Goal: Task Accomplishment & Management: Use online tool/utility

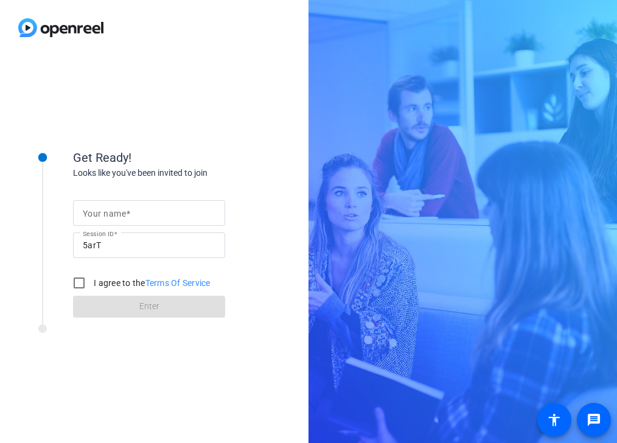
click at [143, 206] on input "Your name" at bounding box center [149, 213] width 133 height 15
type input "[PERSON_NAME]"
click at [193, 246] on div "Get Ready! Looks like you've been invited to join Your name [PERSON_NAME] Sessi…" at bounding box center [154, 249] width 309 height 388
click at [121, 246] on input "5arT" at bounding box center [149, 245] width 133 height 15
click at [80, 246] on input "I agree to the Terms Of Service" at bounding box center [79, 283] width 24 height 24
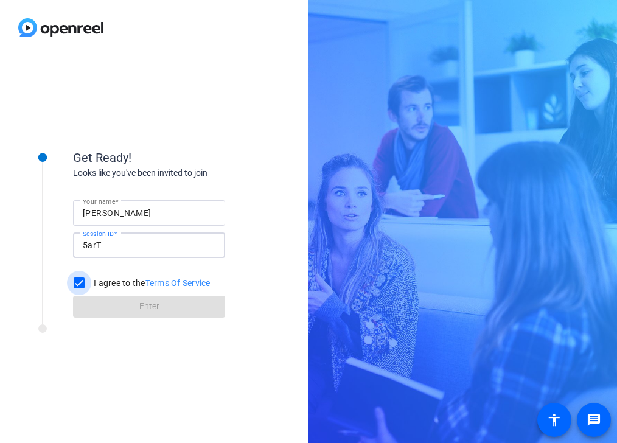
checkbox input "true"
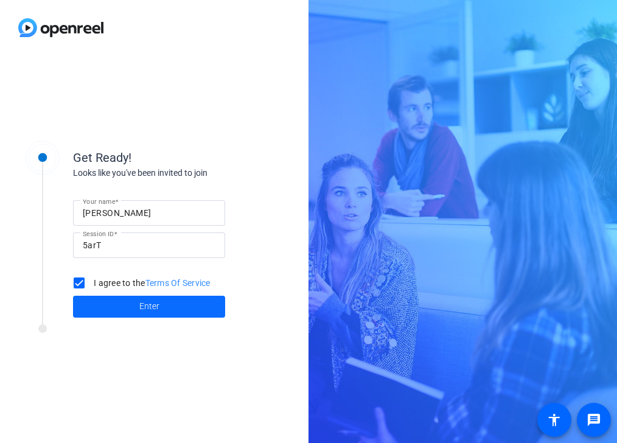
click at [120, 246] on span at bounding box center [149, 306] width 152 height 29
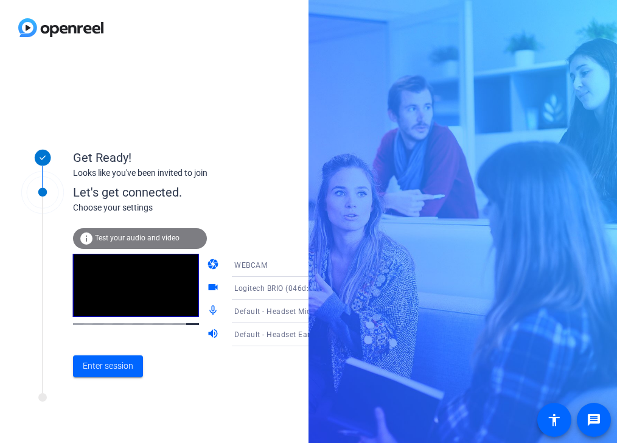
click at [265, 246] on span "Default - Headset Microphone (Logitech H820e) (046d:0a49)" at bounding box center [342, 311] width 216 height 10
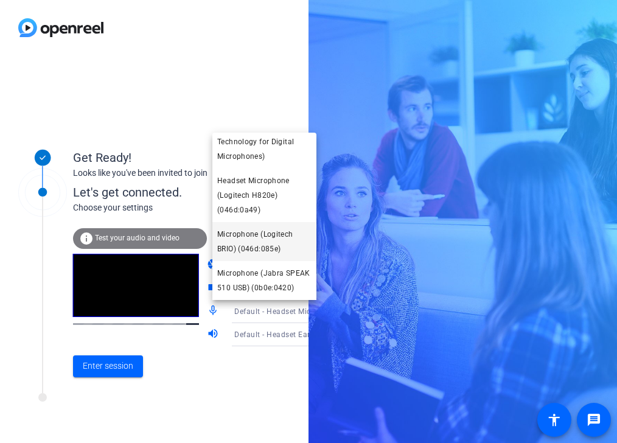
scroll to position [169, 0]
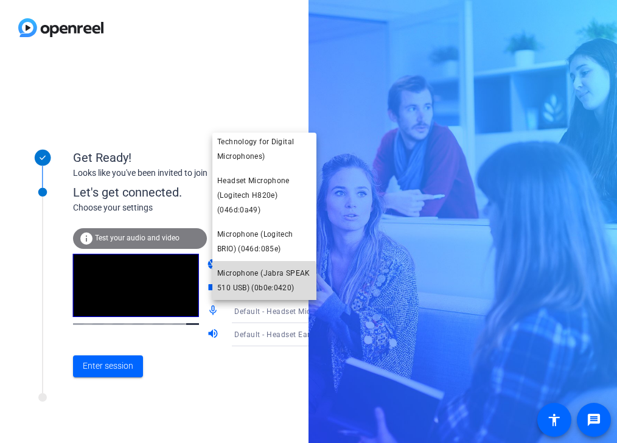
click at [253, 246] on span "Microphone (Jabra SPEAK 510 USB) (0b0e:0420)" at bounding box center [264, 280] width 94 height 29
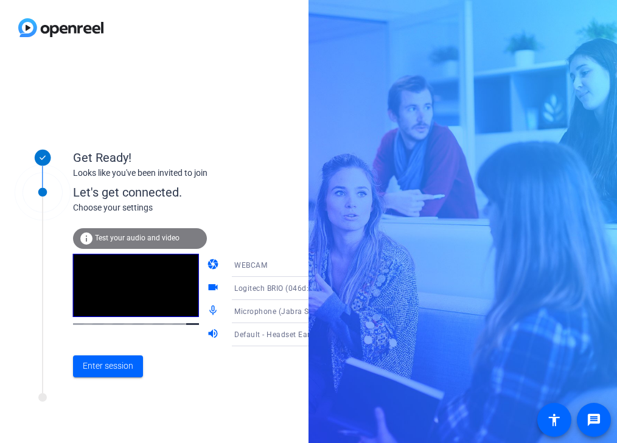
click at [248, 246] on span "Default - Headset Earphone (Logitech H820e) (046d:0a49)" at bounding box center [338, 334] width 208 height 10
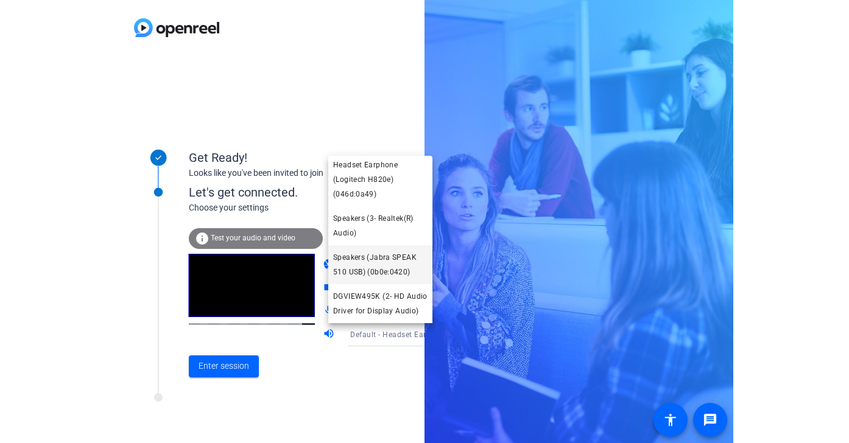
scroll to position [139, 0]
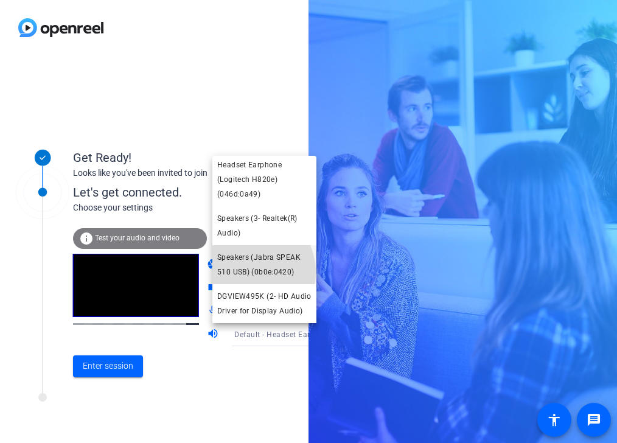
click at [249, 246] on span "Speakers (Jabra SPEAK 510 USB) (0b0e:0420)" at bounding box center [264, 264] width 94 height 29
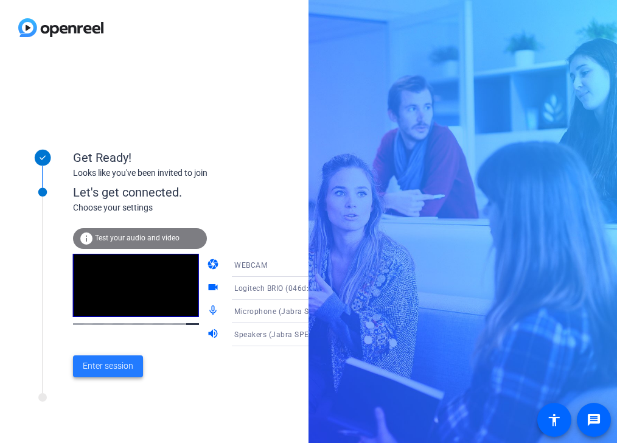
click at [117, 246] on span "Enter session" at bounding box center [108, 366] width 51 height 13
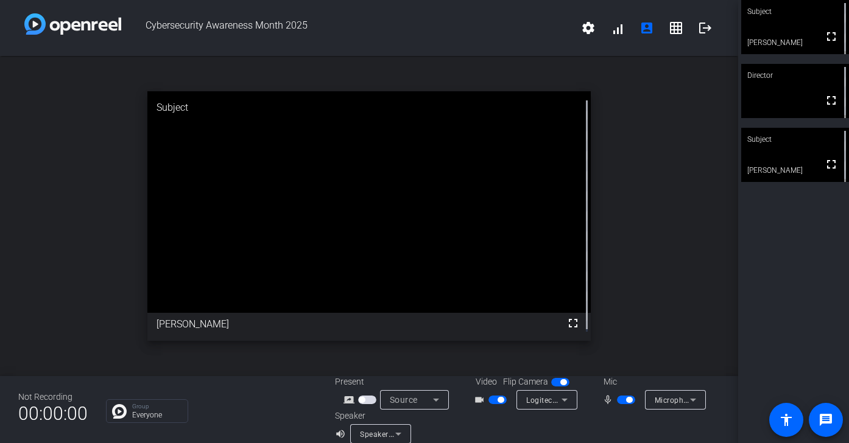
click at [82, 193] on div "open_in_new Subject fullscreen [PERSON_NAME]" at bounding box center [369, 216] width 738 height 320
